Goal: Information Seeking & Learning: Find specific fact

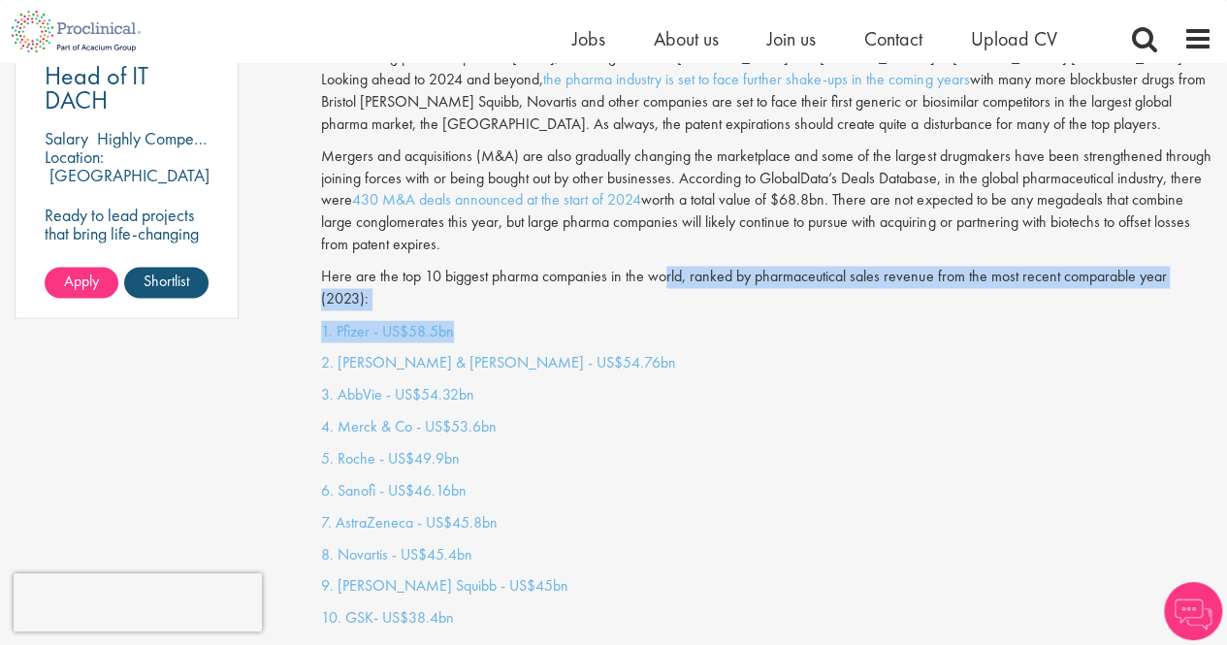
drag, startPoint x: 662, startPoint y: 265, endPoint x: 667, endPoint y: 304, distance: 39.2
click at [667, 320] on p "1. Pfizer - US$58.5bn" at bounding box center [766, 331] width 891 height 22
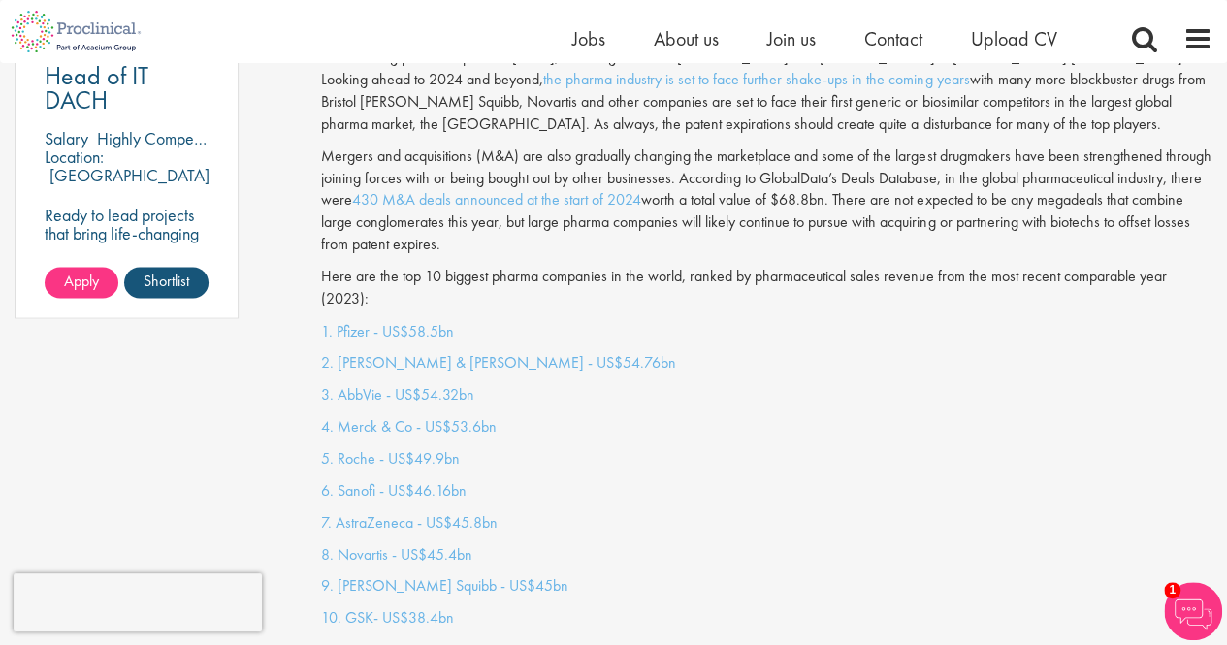
click at [667, 320] on p "1. Pfizer - US$58.5bn" at bounding box center [766, 331] width 891 height 22
click at [676, 351] on p "2. [PERSON_NAME] & [PERSON_NAME] - US$54.76bn" at bounding box center [766, 362] width 891 height 22
click at [677, 351] on p "2. [PERSON_NAME] & [PERSON_NAME] - US$54.76bn" at bounding box center [766, 362] width 891 height 22
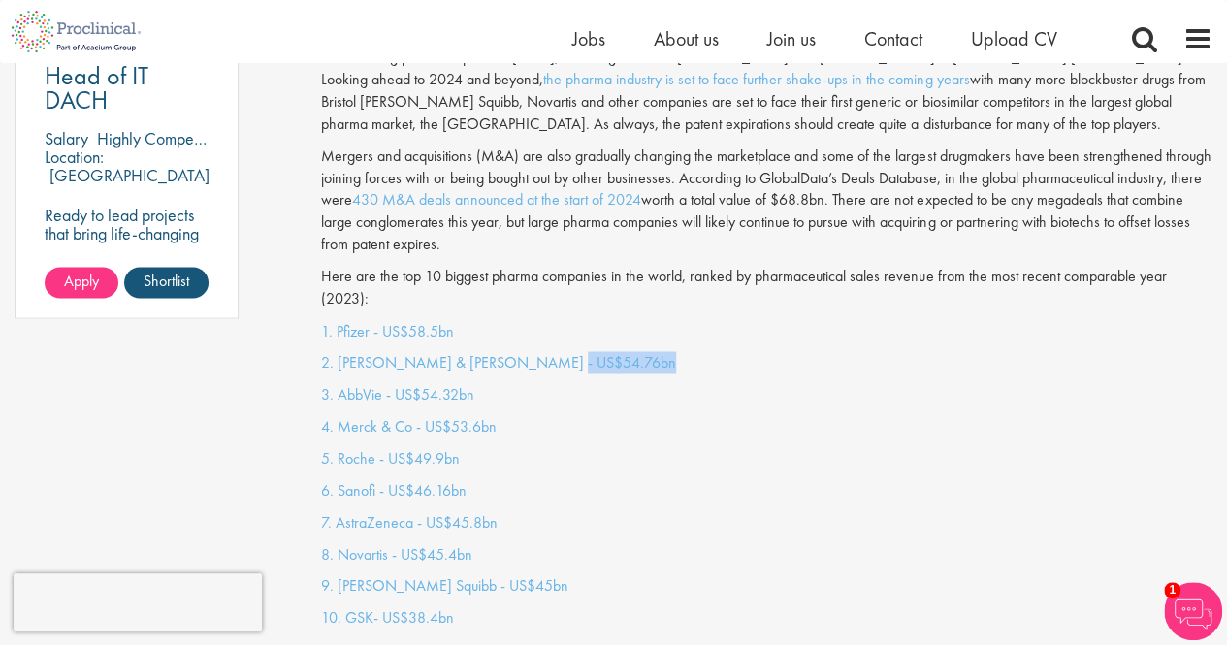
click at [677, 351] on p "2. [PERSON_NAME] & [PERSON_NAME] - US$54.76bn" at bounding box center [766, 362] width 891 height 22
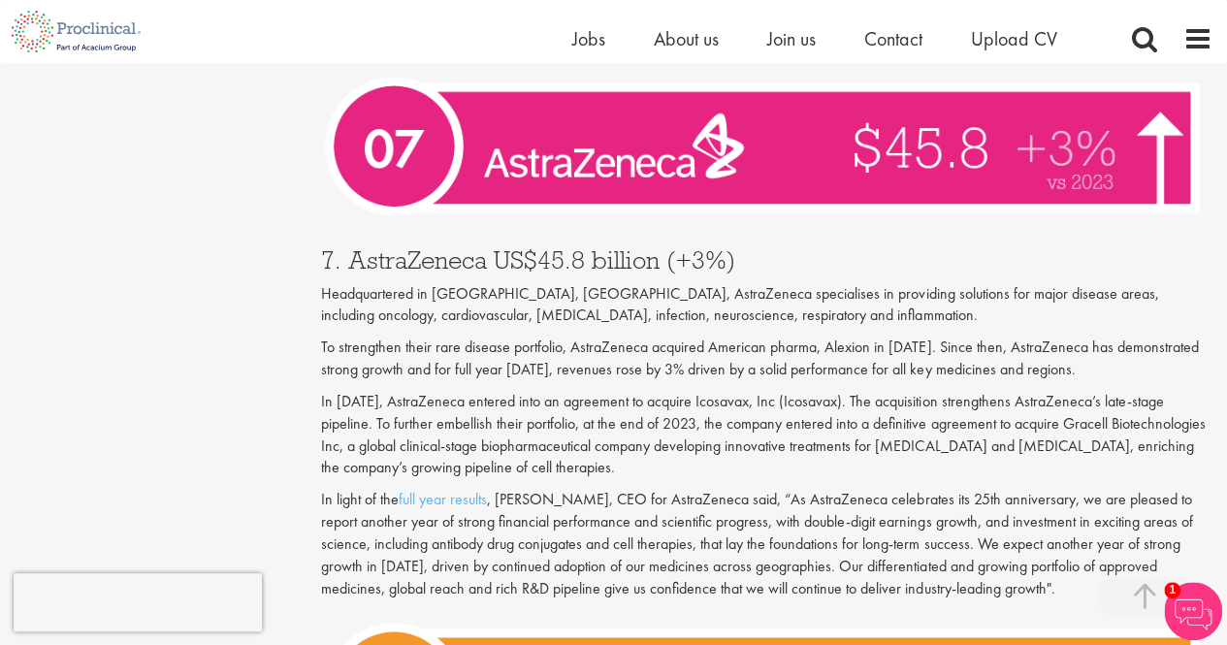
scroll to position [3667, 0]
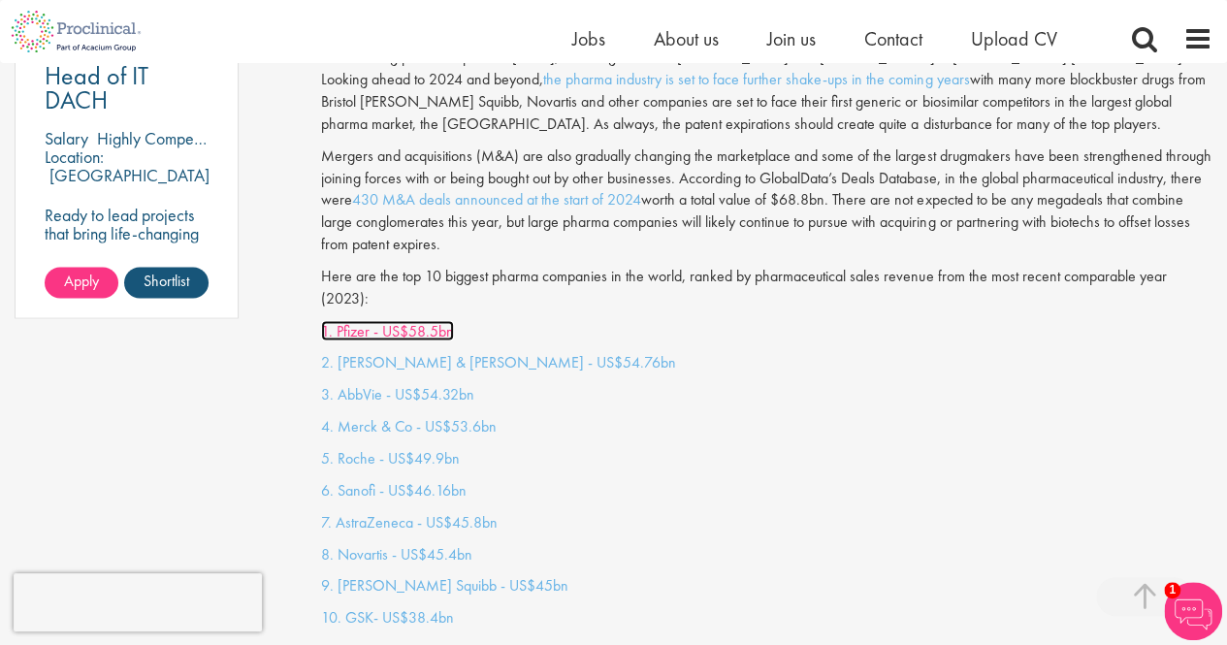
click at [359, 320] on link "1. Pfizer - US$58.5bn" at bounding box center [387, 330] width 133 height 20
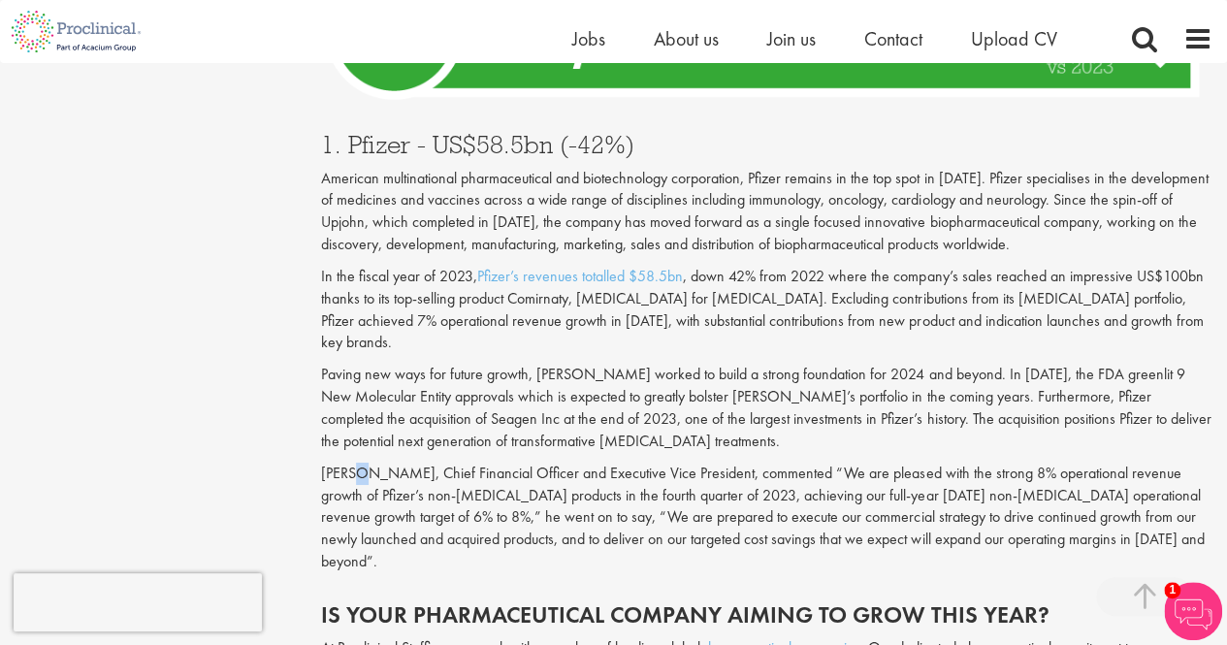
click at [359, 463] on p "[PERSON_NAME], Chief Financial Officer and Executive Vice President, commented …" at bounding box center [766, 518] width 891 height 111
click at [369, 463] on p "[PERSON_NAME], Chief Financial Officer and Executive Vice President, commented …" at bounding box center [766, 518] width 891 height 111
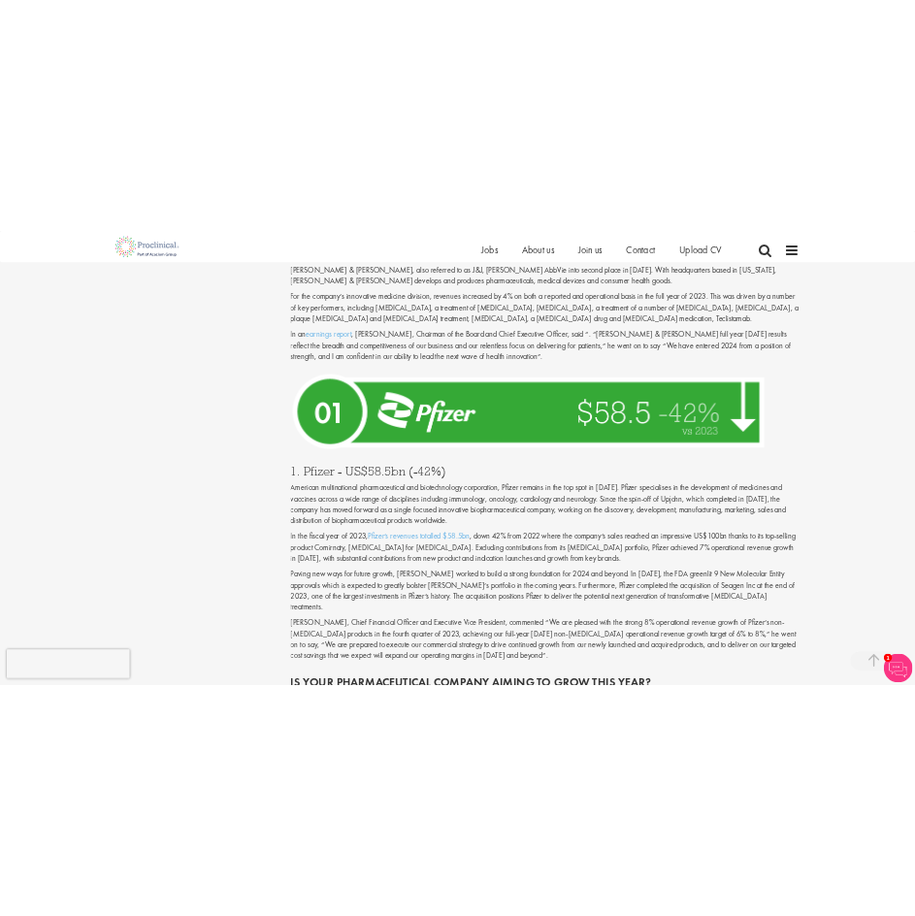
scroll to position [6614, 0]
